Goal: Information Seeking & Learning: Find specific fact

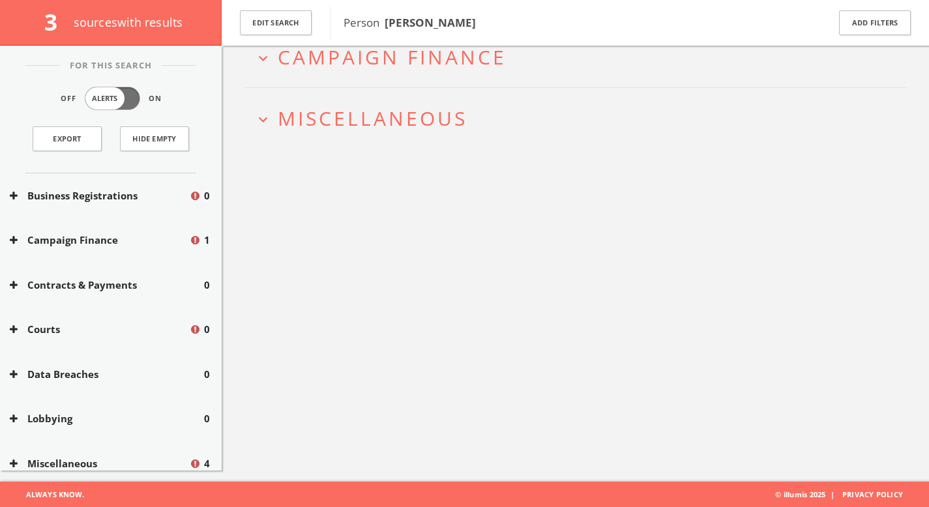
click at [503, 114] on button "expand_more Miscellaneous" at bounding box center [580, 119] width 652 height 22
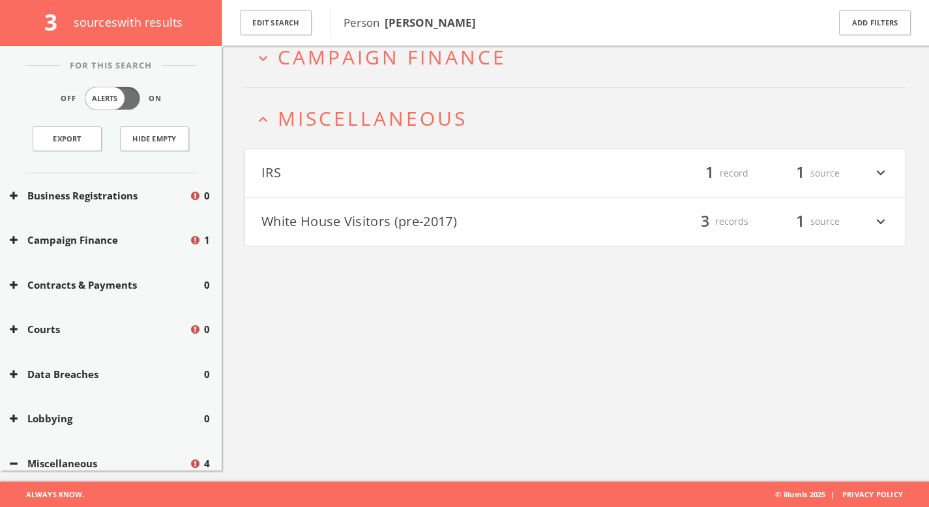
click at [513, 196] on div "IRS filter_list 1 record 1 source expand_more White House Visitors (pre-2017) f…" at bounding box center [575, 198] width 662 height 98
click at [514, 218] on button "White House Visitors (pre-2017)" at bounding box center [418, 222] width 314 height 22
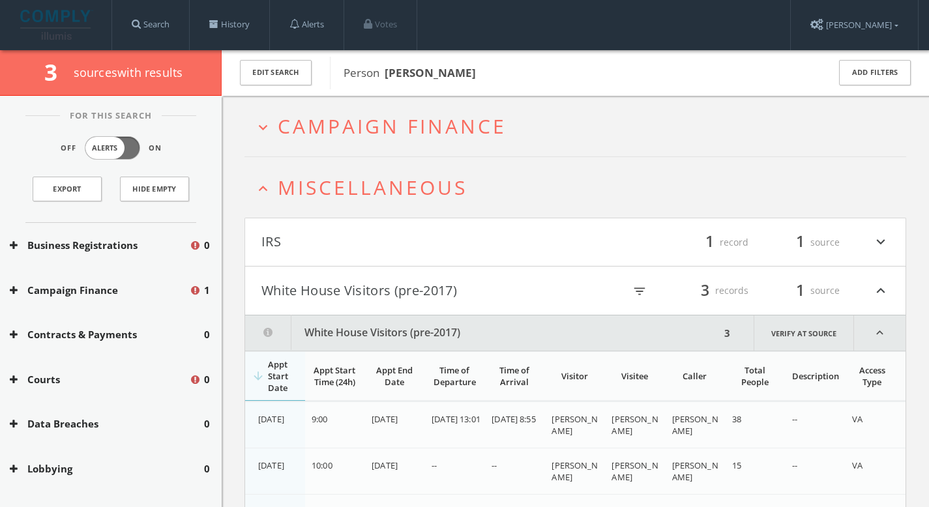
click at [362, 239] on button "IRS" at bounding box center [418, 242] width 314 height 22
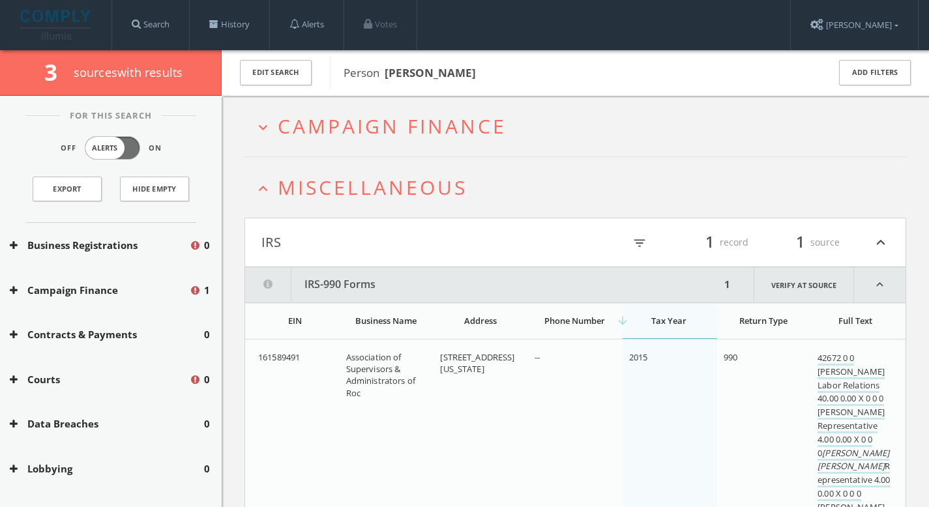
click at [370, 123] on span "Campaign Finance" at bounding box center [392, 126] width 229 height 27
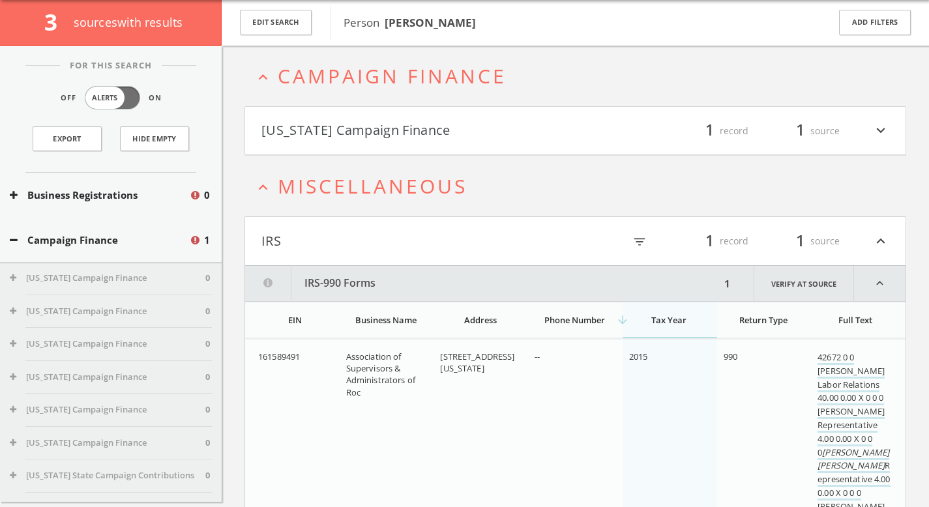
click at [396, 131] on html "Search History Alerts Votes [PERSON_NAME] Edit Profile Change Password Security…" at bounding box center [464, 430] width 929 height 960
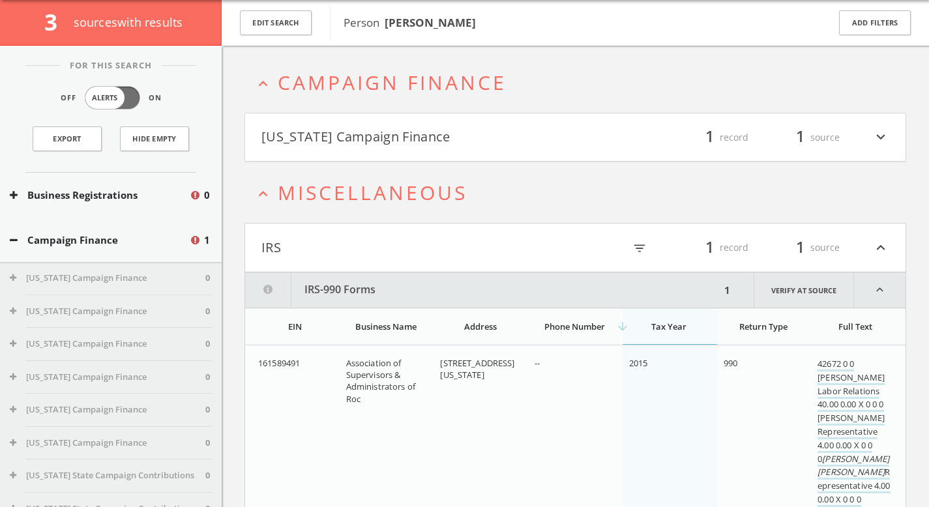
click at [396, 138] on button "[US_STATE] Campaign Finance" at bounding box center [418, 137] width 314 height 22
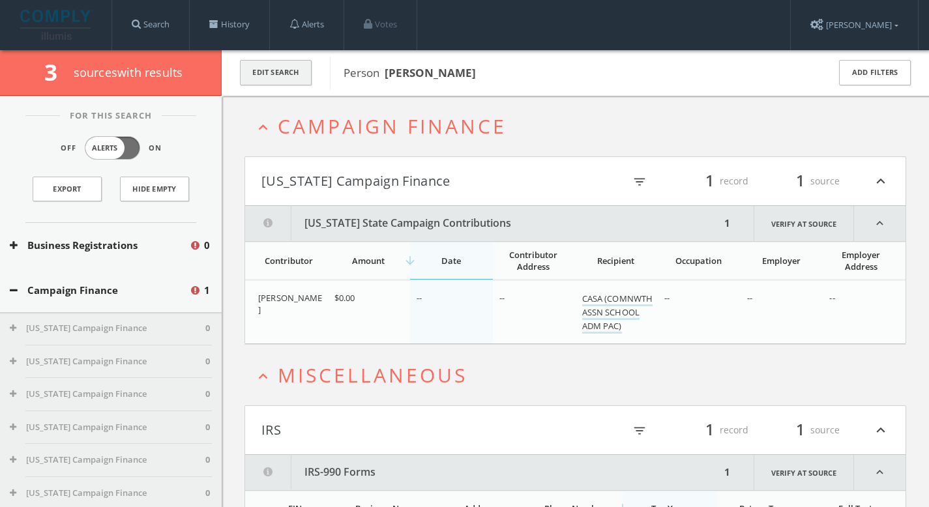
click at [294, 81] on button "Edit Search" at bounding box center [276, 72] width 72 height 25
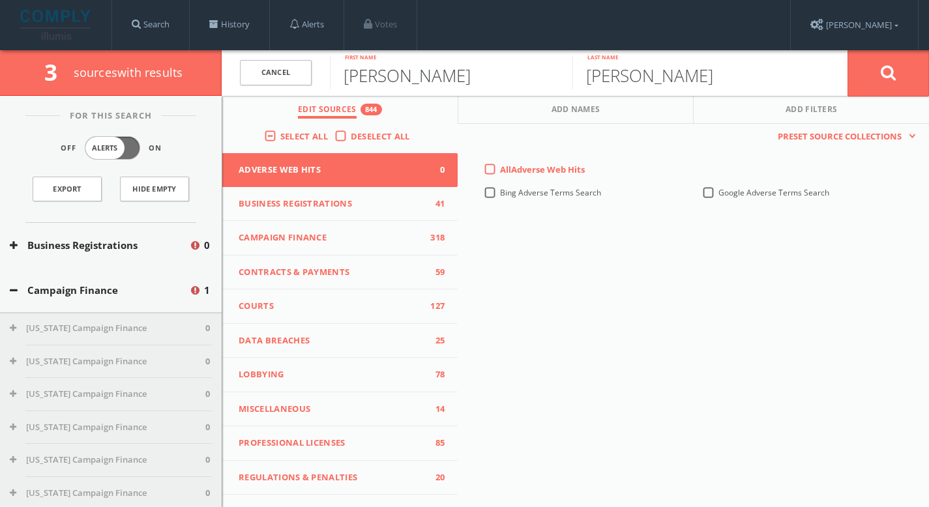
drag, startPoint x: 428, startPoint y: 76, endPoint x: 206, endPoint y: 78, distance: 222.3
click at [206, 78] on div "3 source s with results Cancel [PERSON_NAME] First name [PERSON_NAME] Last name…" at bounding box center [464, 73] width 929 height 46
paste input "[URL][DOMAIN_NAME]"
drag, startPoint x: 566, startPoint y: 74, endPoint x: 319, endPoint y: 76, distance: 247.0
click at [320, 76] on form "Cancel [URL][DOMAIN_NAME] First name [PERSON_NAME] Last name Cancel" at bounding box center [575, 73] width 707 height 46
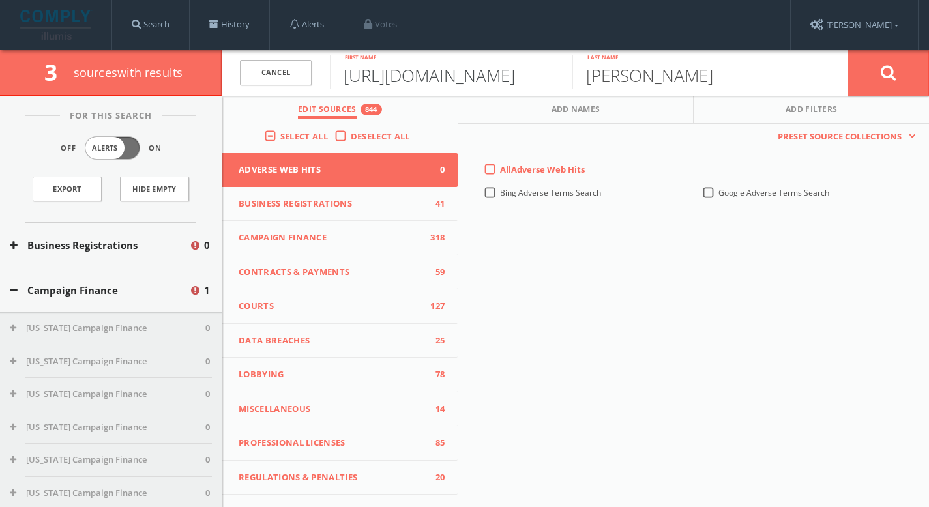
paste input "([PERSON_NAME] Del [PERSON_NAME])"
type input "([PERSON_NAME] Del [PERSON_NAME])rectory.aspx?eid=333"
drag, startPoint x: 656, startPoint y: 74, endPoint x: 518, endPoint y: 85, distance: 138.6
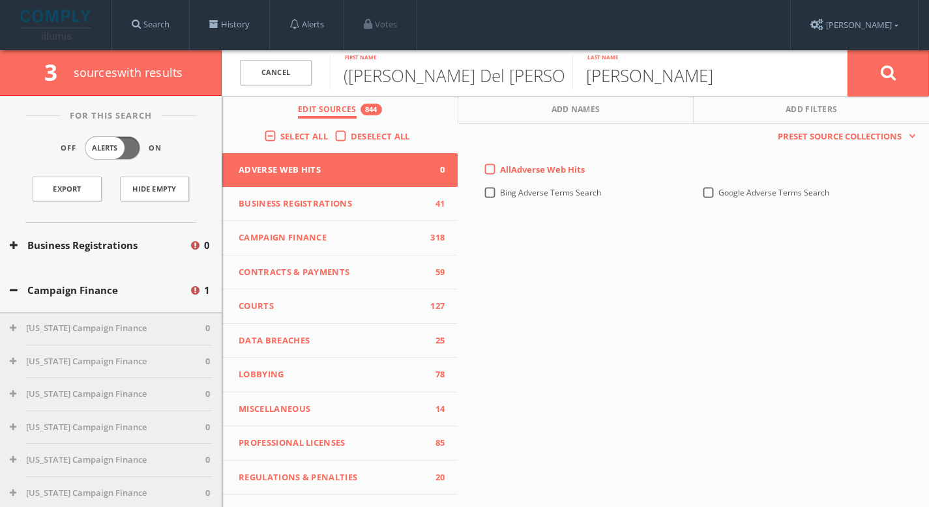
click at [520, 85] on form "Cancel ([PERSON_NAME] Del [PERSON_NAME])rectory.aspx?eid=333 First name [PERSON…" at bounding box center [575, 73] width 707 height 46
paste input "([PERSON_NAME] Del [PERSON_NAME])"
drag, startPoint x: 721, startPoint y: 76, endPoint x: 566, endPoint y: 76, distance: 155.1
click at [566, 76] on form "Cancel ([PERSON_NAME] Del [PERSON_NAME])rectory.aspx?eid=333 First name ([PERSO…" at bounding box center [575, 73] width 707 height 46
type input "[PERSON_NAME]"
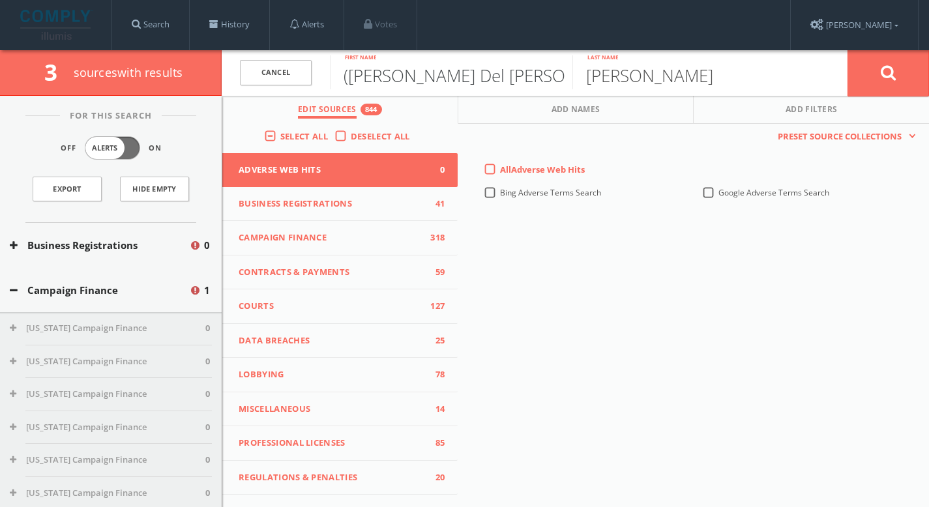
click at [349, 74] on input "([PERSON_NAME] Del [PERSON_NAME])rectory.aspx?eid=333" at bounding box center [451, 72] width 242 height 34
drag, startPoint x: 434, startPoint y: 73, endPoint x: 592, endPoint y: 74, distance: 158.4
click at [592, 74] on form "Cancel [PERSON_NAME] Del [PERSON_NAME])rectory.aspx?eid=333 First name [PERSON_…" at bounding box center [575, 73] width 707 height 46
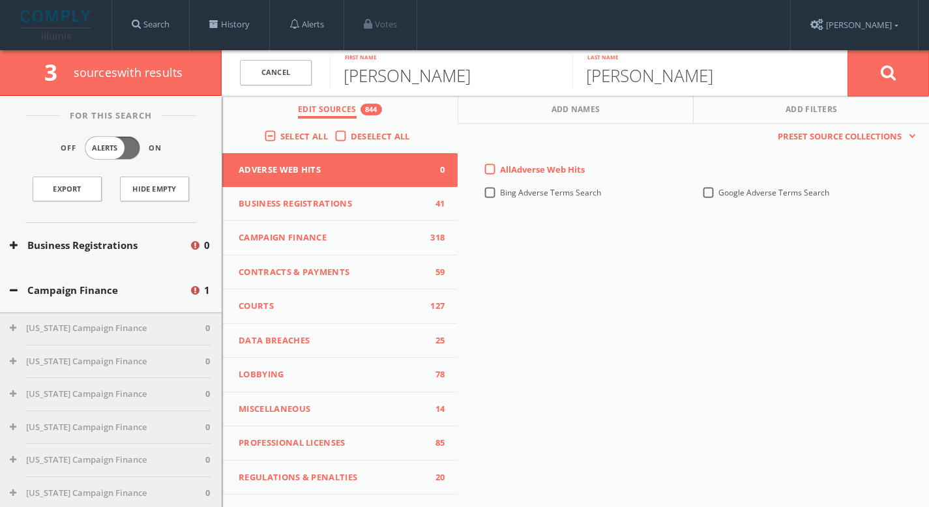
click at [510, 80] on input "[PERSON_NAME]" at bounding box center [451, 72] width 242 height 34
type input "[PERSON_NAME]"
click at [868, 78] on button at bounding box center [887, 73] width 81 height 47
